Goal: Information Seeking & Learning: Learn about a topic

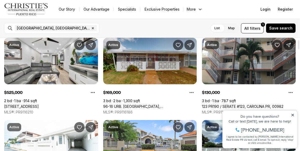
scroll to position [26, 0]
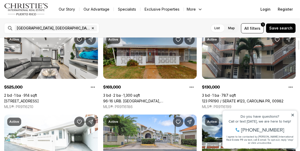
click at [163, 99] on link "96-16 URB. [GEOGRAPHIC_DATA], [GEOGRAPHIC_DATA], 00984" at bounding box center [150, 101] width 94 height 5
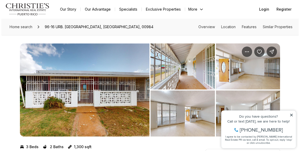
scroll to position [26, 0]
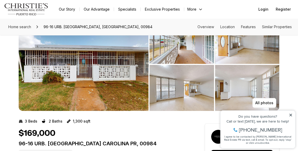
click at [98, 72] on img "View image gallery" at bounding box center [84, 64] width 130 height 93
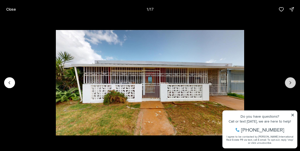
click at [291, 84] on icon "Next slide" at bounding box center [290, 82] width 5 height 5
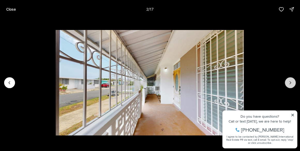
click at [291, 84] on icon "Next slide" at bounding box center [290, 82] width 5 height 5
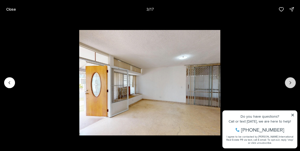
click at [291, 84] on icon "Next slide" at bounding box center [290, 82] width 5 height 5
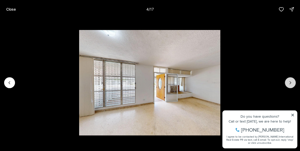
click at [291, 84] on icon "Next slide" at bounding box center [290, 82] width 5 height 5
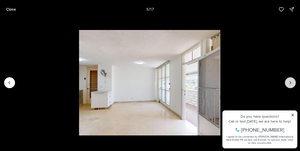
click at [291, 84] on icon "Next slide" at bounding box center [290, 82] width 5 height 5
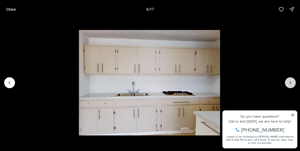
click at [291, 84] on icon "Next slide" at bounding box center [290, 82] width 5 height 5
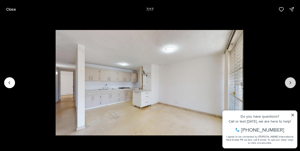
click at [291, 84] on icon "Next slide" at bounding box center [290, 82] width 5 height 5
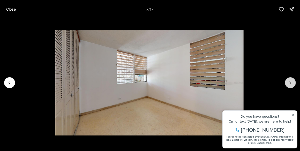
click at [291, 84] on icon "Next slide" at bounding box center [290, 82] width 5 height 5
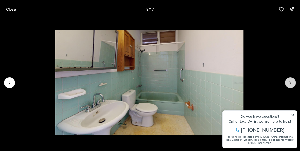
click at [291, 84] on icon "Next slide" at bounding box center [290, 82] width 5 height 5
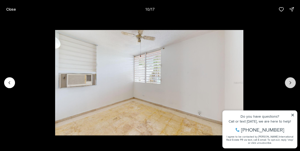
click at [291, 84] on icon "Next slide" at bounding box center [290, 82] width 5 height 5
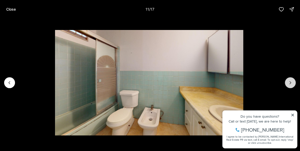
click at [291, 84] on icon "Next slide" at bounding box center [290, 82] width 5 height 5
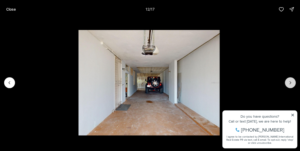
click at [291, 84] on icon "Next slide" at bounding box center [290, 82] width 5 height 5
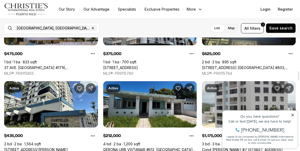
scroll to position [414, 0]
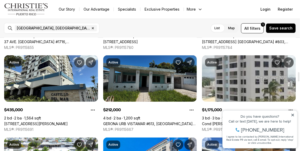
click at [139, 122] on link "GERONA URB VISTAMAR #613, CAROLINA PR, 00983" at bounding box center [150, 124] width 94 height 5
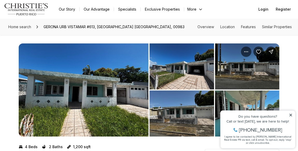
click at [103, 88] on img "View image gallery" at bounding box center [84, 90] width 130 height 93
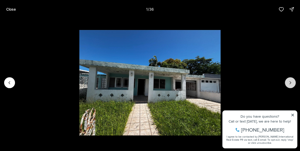
click at [290, 82] on icon "Next slide" at bounding box center [290, 82] width 5 height 5
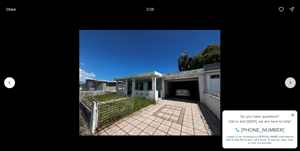
click at [290, 82] on icon "Next slide" at bounding box center [290, 82] width 5 height 5
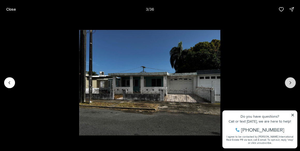
click at [290, 82] on icon "Next slide" at bounding box center [290, 82] width 5 height 5
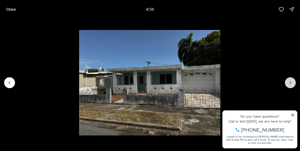
click at [294, 81] on button "Next slide" at bounding box center [290, 82] width 11 height 11
